Goal: Task Accomplishment & Management: Complete application form

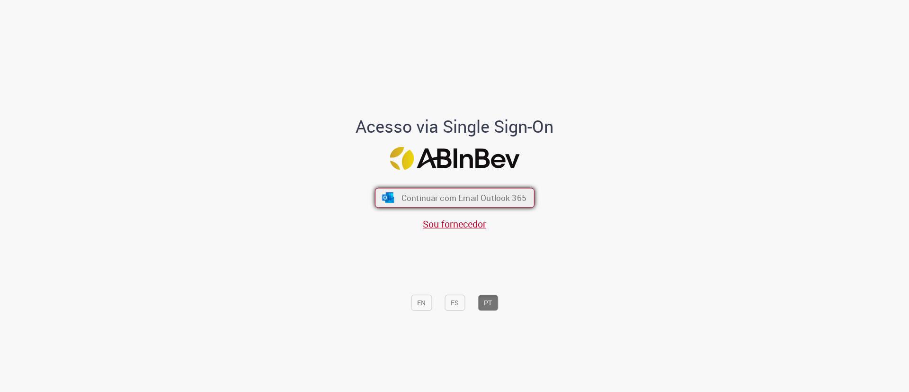
click at [428, 196] on span "Continuar com Email Outlook 365" at bounding box center [463, 197] width 125 height 11
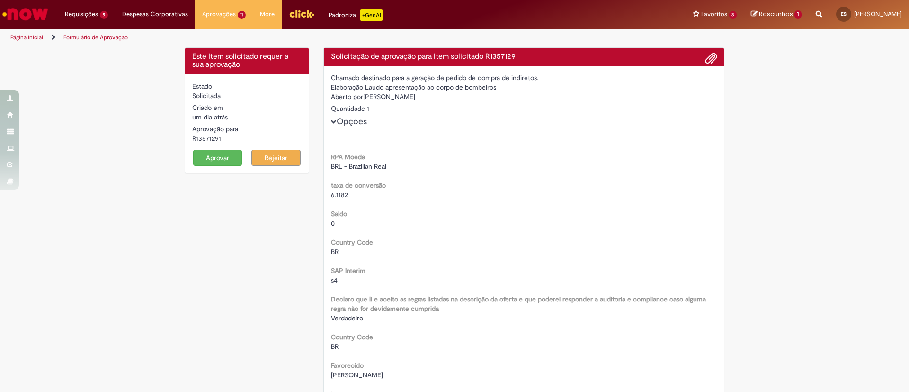
click at [213, 157] on button "Aprovar" at bounding box center [217, 158] width 49 height 16
